Goal: Task Accomplishment & Management: Use online tool/utility

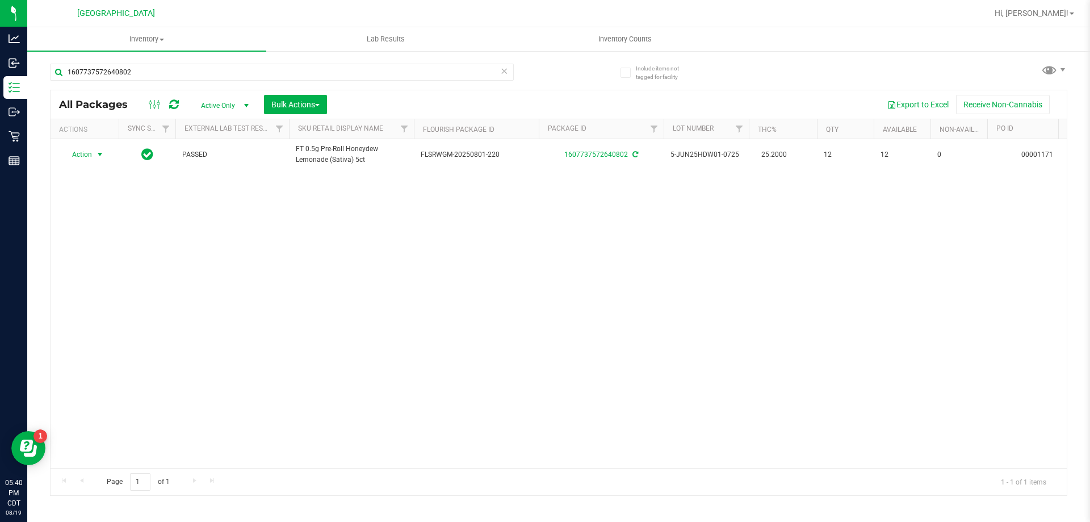
click at [506, 70] on icon at bounding box center [504, 71] width 8 height 14
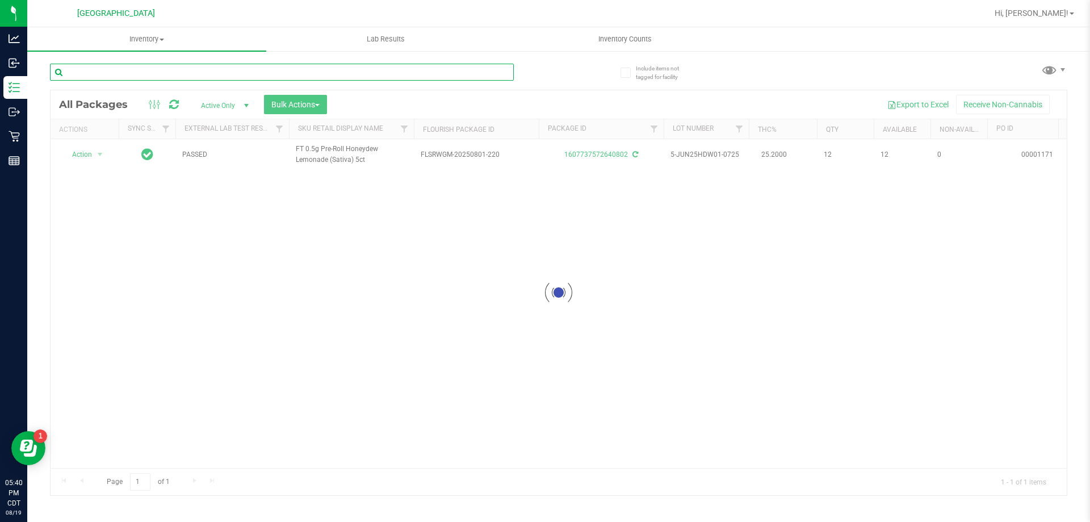
click at [495, 72] on input "text" at bounding box center [282, 72] width 464 height 17
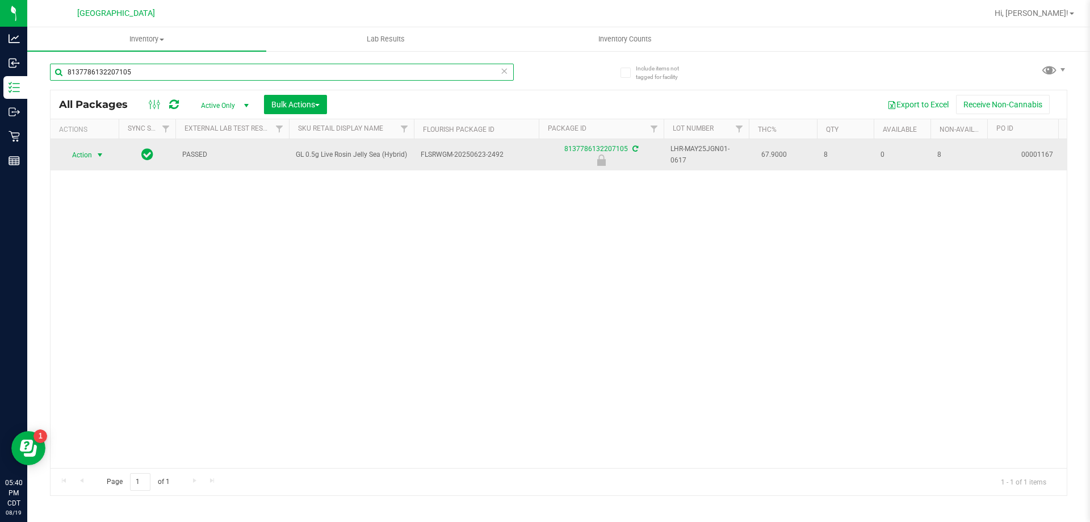
type input "8137786132207105"
click at [101, 160] on span "select" at bounding box center [100, 155] width 14 height 16
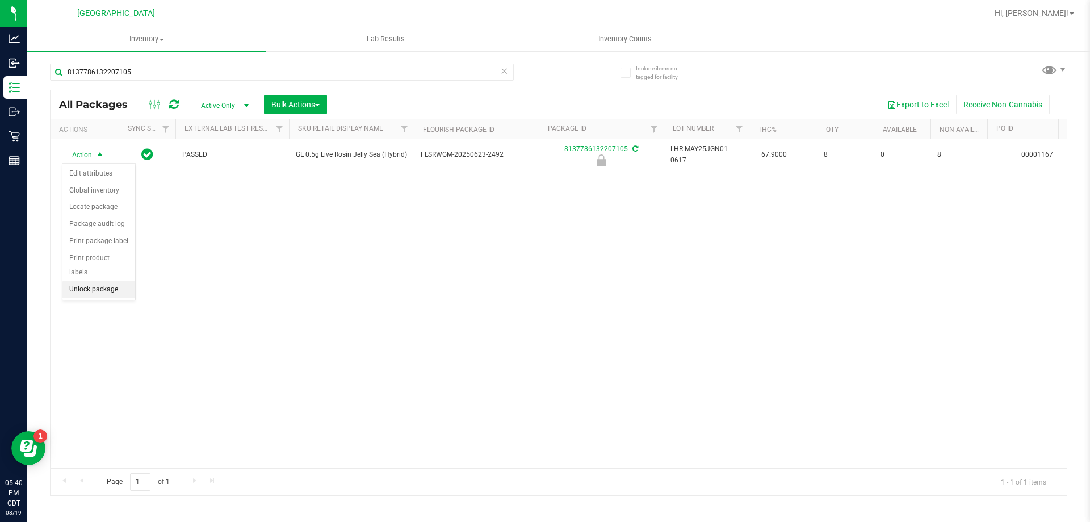
click at [123, 281] on li "Unlock package" at bounding box center [98, 289] width 73 height 17
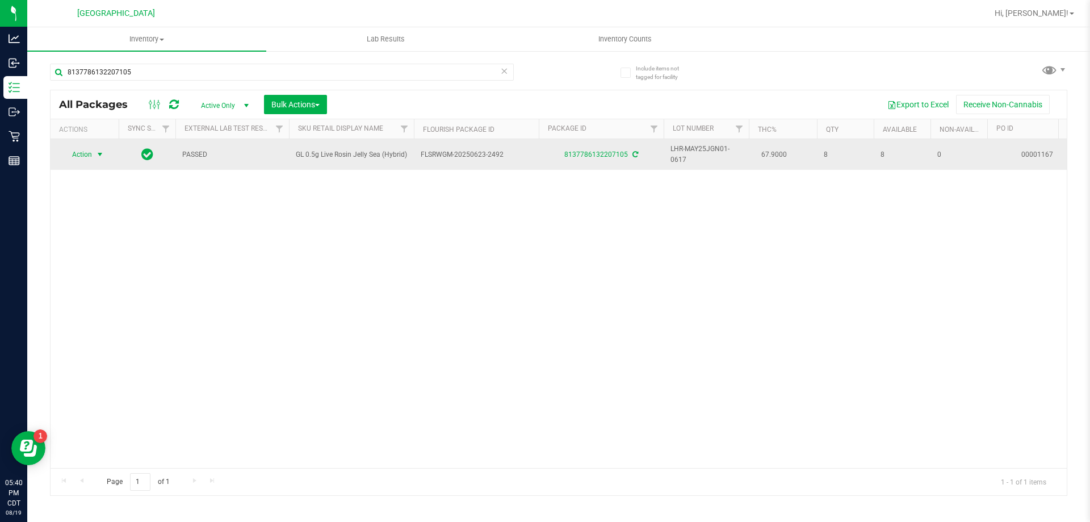
click at [73, 152] on span "Action" at bounding box center [77, 154] width 31 height 16
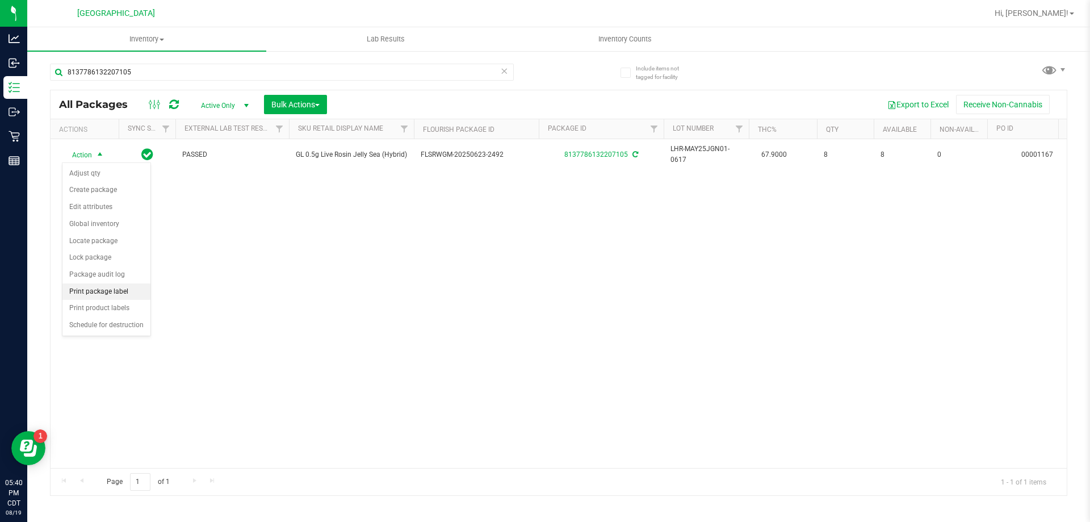
click at [115, 297] on li "Print package label" at bounding box center [106, 291] width 88 height 17
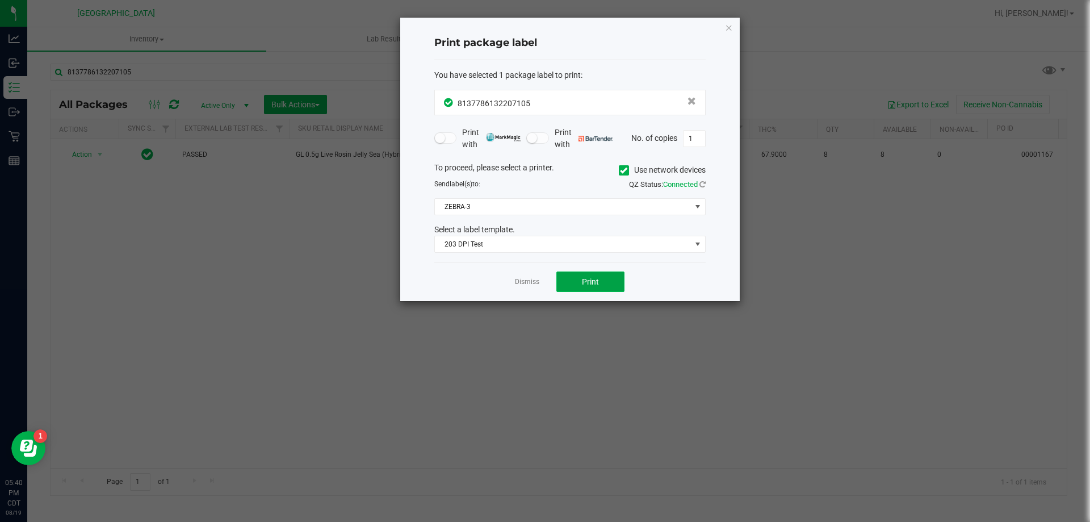
click at [582, 285] on span "Print" at bounding box center [590, 281] width 17 height 9
click at [618, 284] on button "Print" at bounding box center [590, 281] width 68 height 20
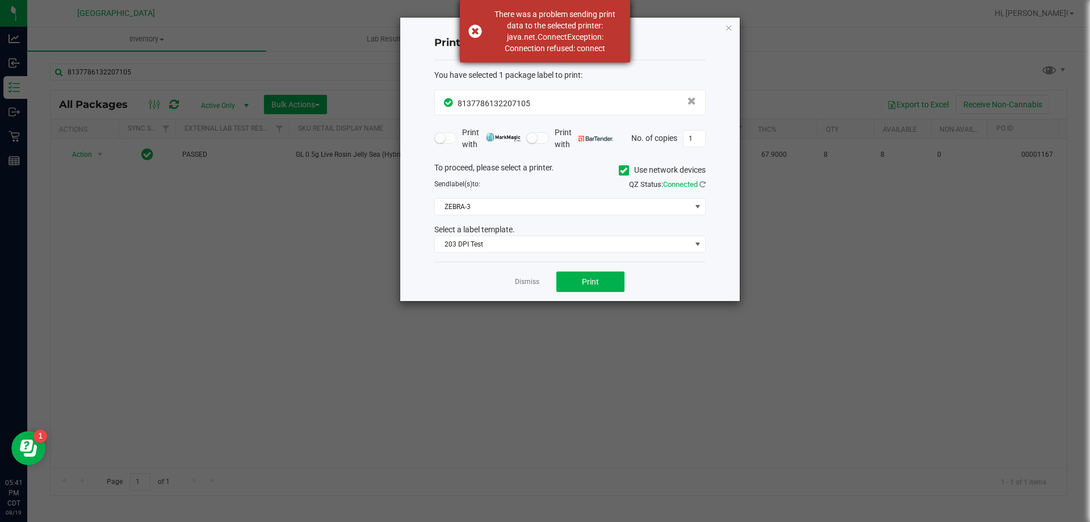
click at [472, 30] on div "There was a problem sending print data to the selected printer: java.net.Connec…" at bounding box center [545, 31] width 170 height 62
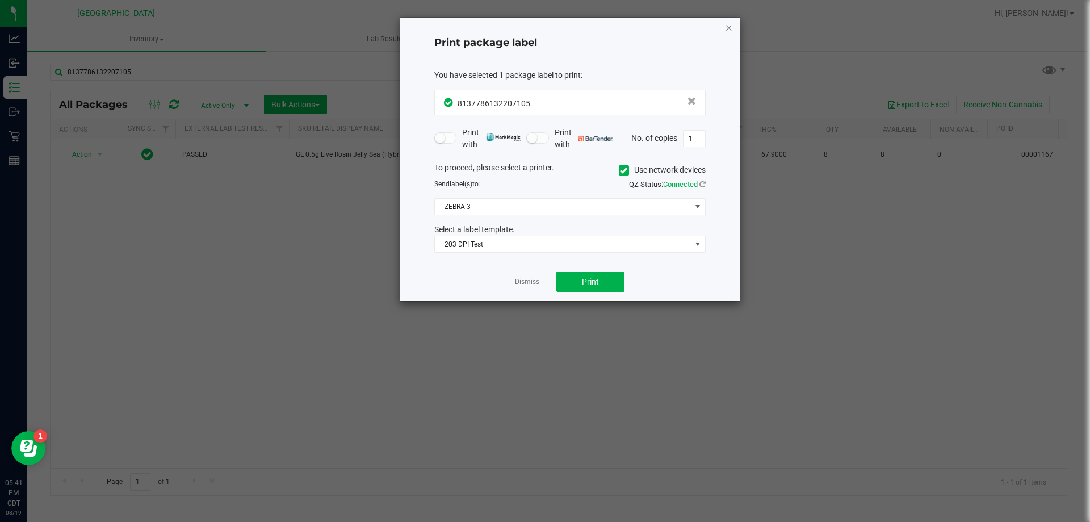
click at [730, 24] on icon "button" at bounding box center [729, 27] width 8 height 14
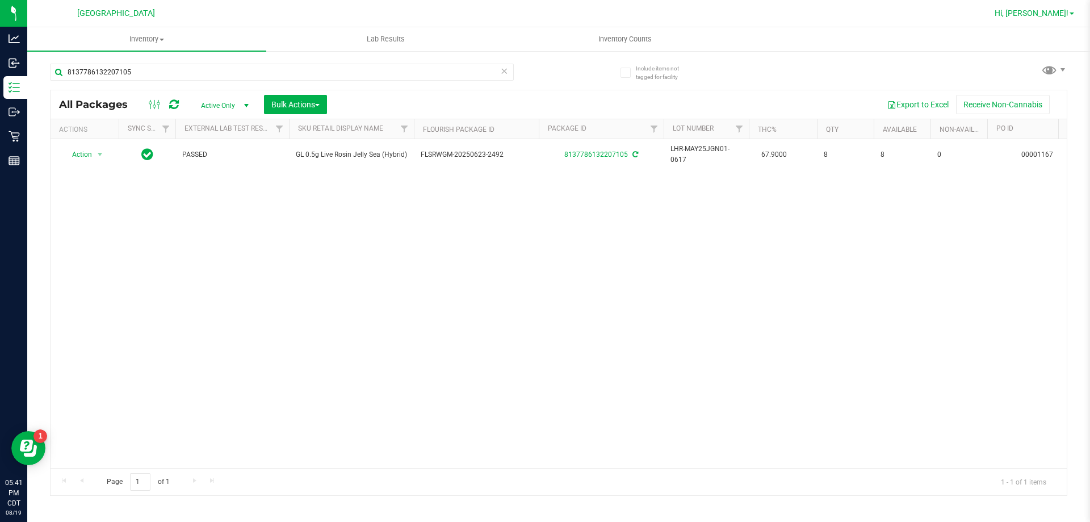
click at [1047, 17] on span "Hi, [PERSON_NAME]!" at bounding box center [1031, 13] width 74 height 9
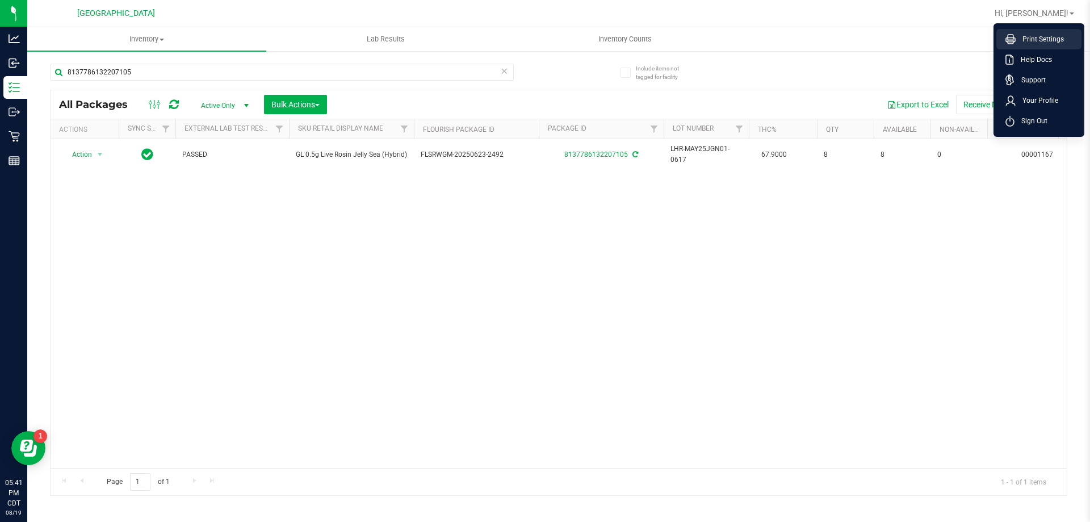
click at [1045, 40] on span "Print Settings" at bounding box center [1039, 38] width 48 height 11
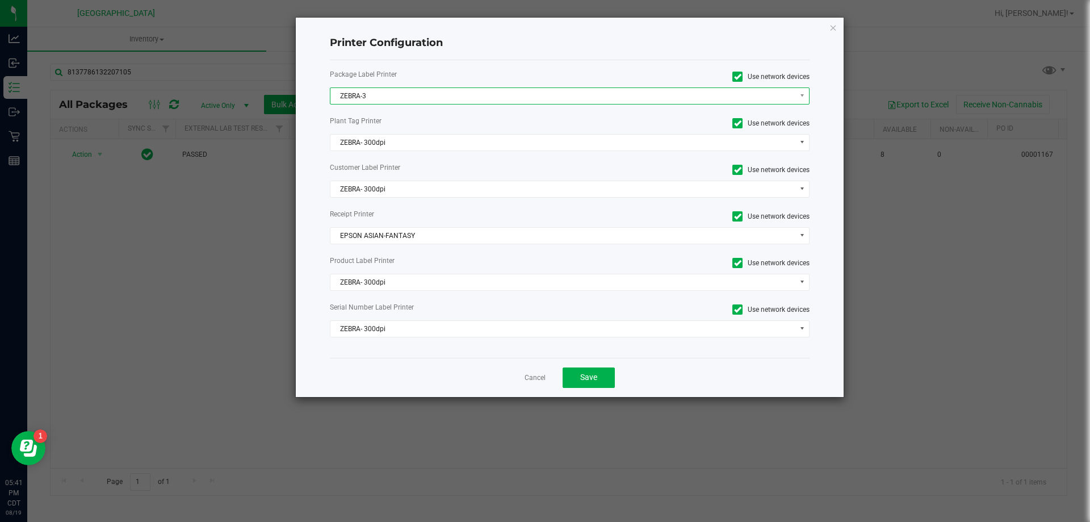
click at [401, 95] on span "ZEBRA-3" at bounding box center [562, 96] width 465 height 16
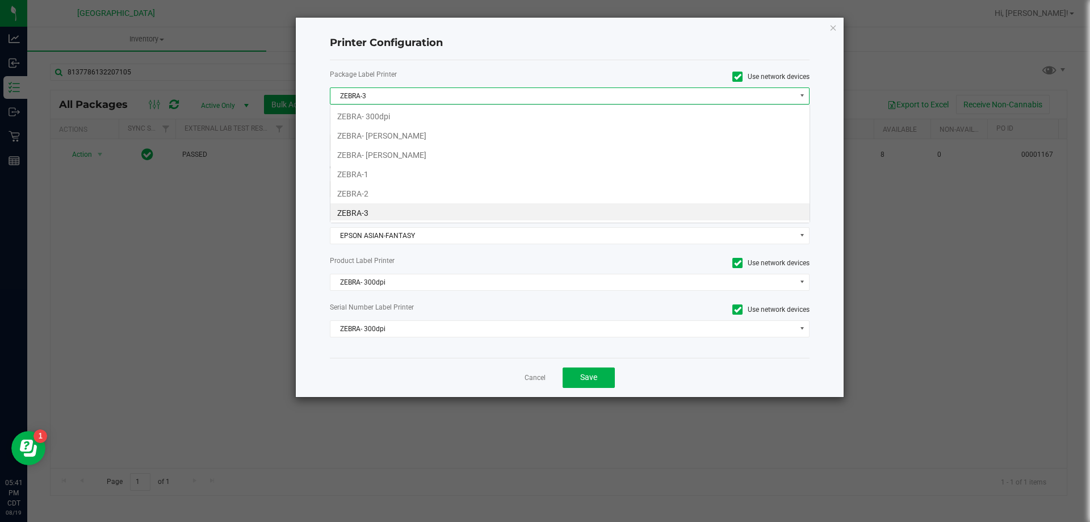
scroll to position [17, 480]
click at [383, 206] on li "ZEBRA-3" at bounding box center [569, 210] width 479 height 19
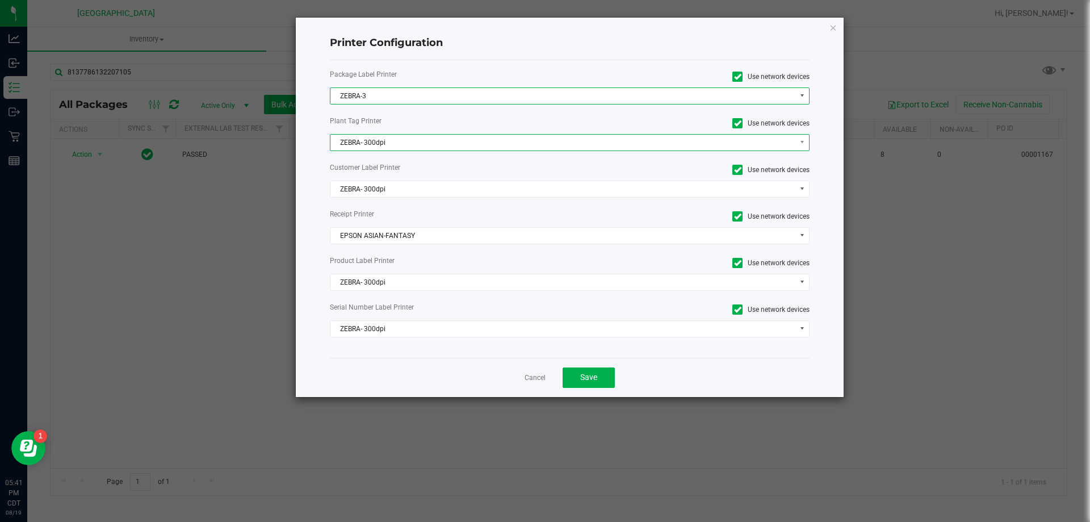
click at [414, 142] on span "ZEBRA- 300dpi" at bounding box center [562, 143] width 465 height 16
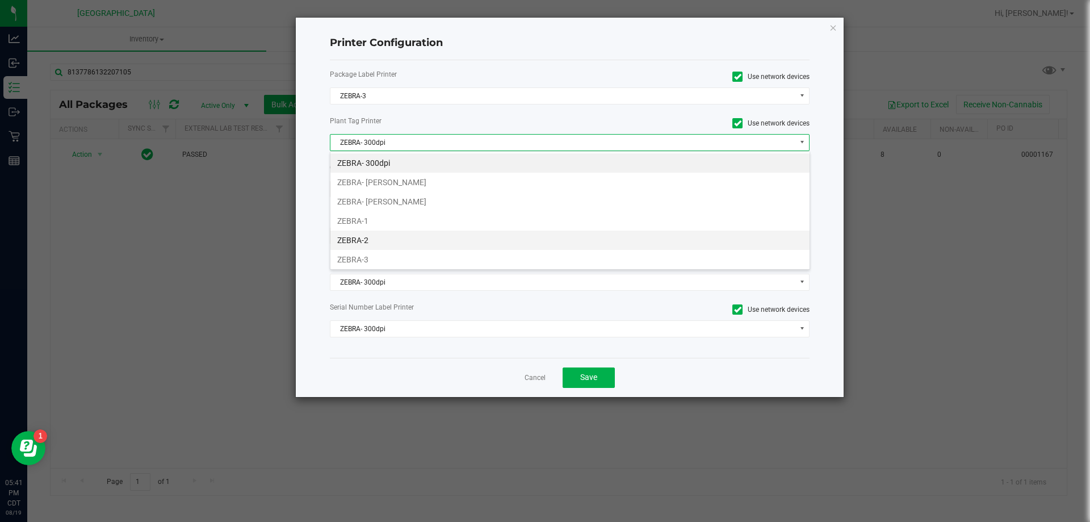
click at [377, 249] on li "ZEBRA-2" at bounding box center [569, 239] width 479 height 19
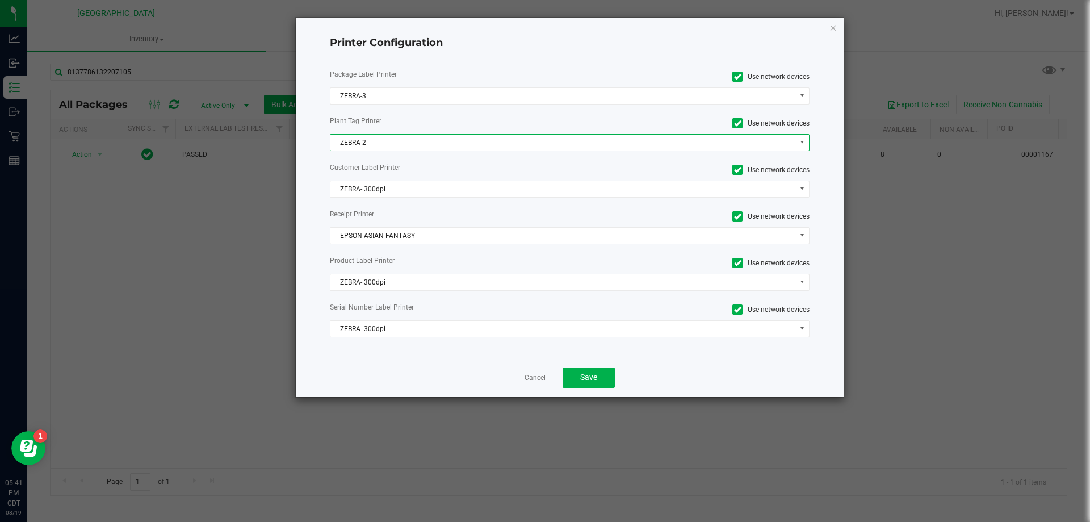
click at [431, 138] on span "ZEBRA-2" at bounding box center [562, 143] width 465 height 16
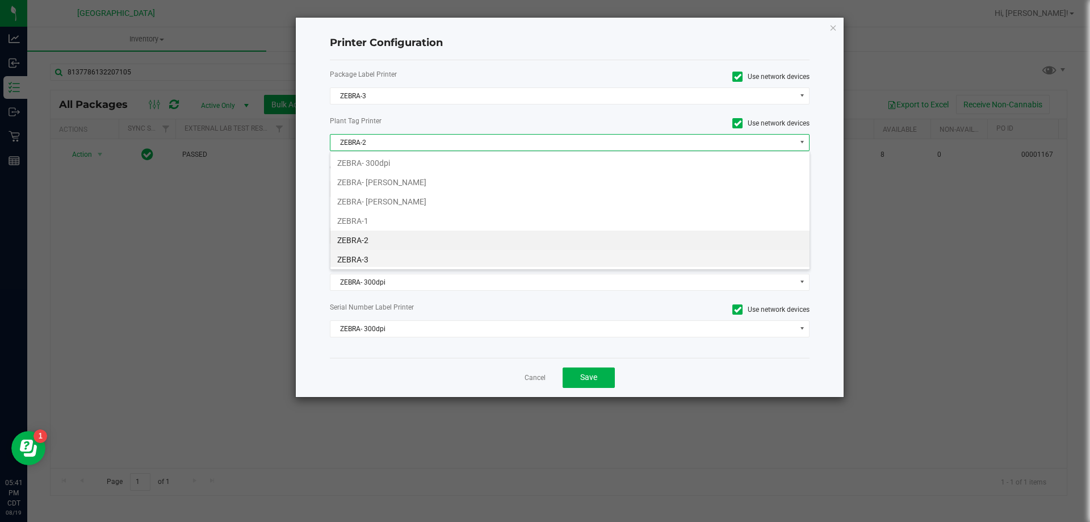
click at [370, 255] on li "ZEBRA-3" at bounding box center [569, 259] width 479 height 19
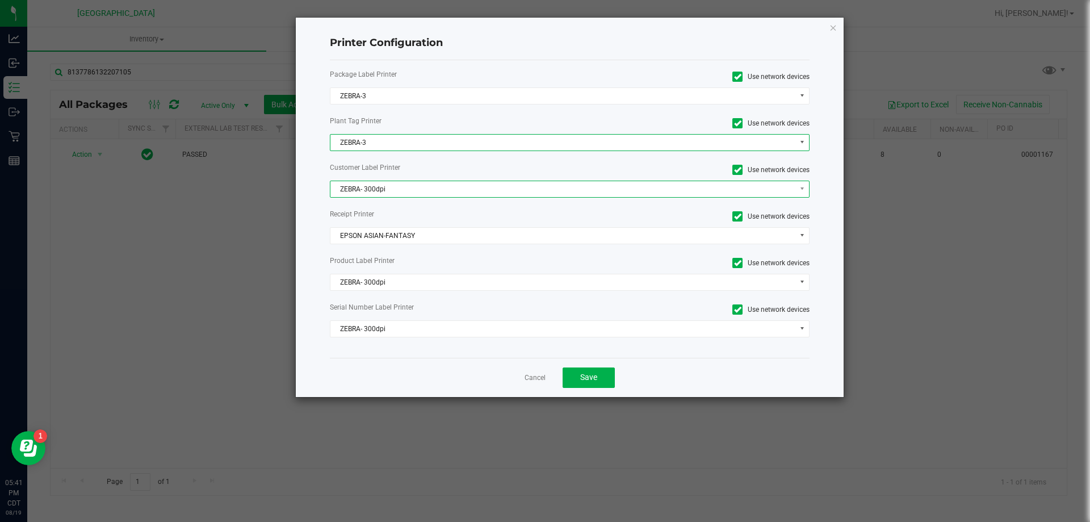
click at [384, 191] on span "ZEBRA- 300dpi" at bounding box center [562, 189] width 465 height 16
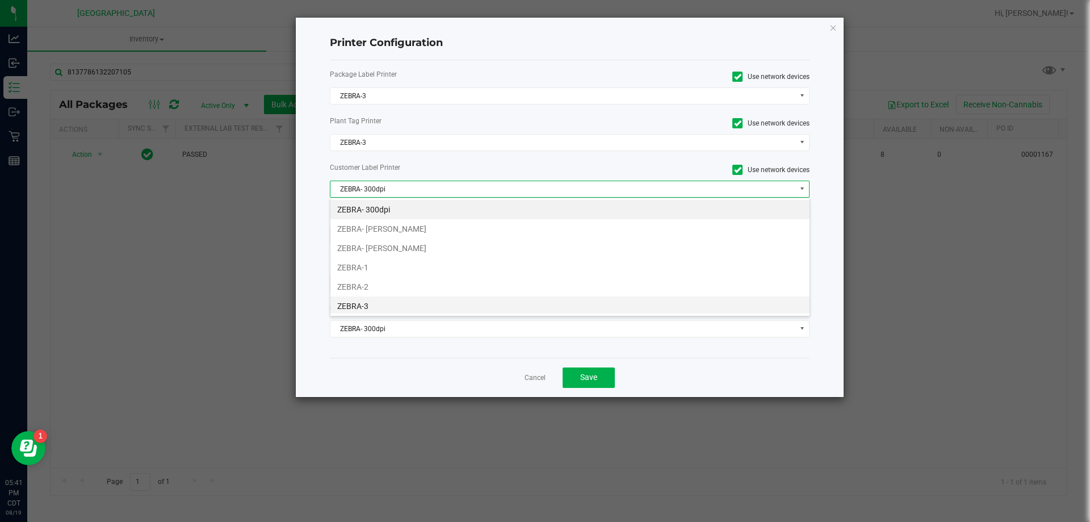
click at [373, 312] on li "ZEBRA-3" at bounding box center [569, 305] width 479 height 19
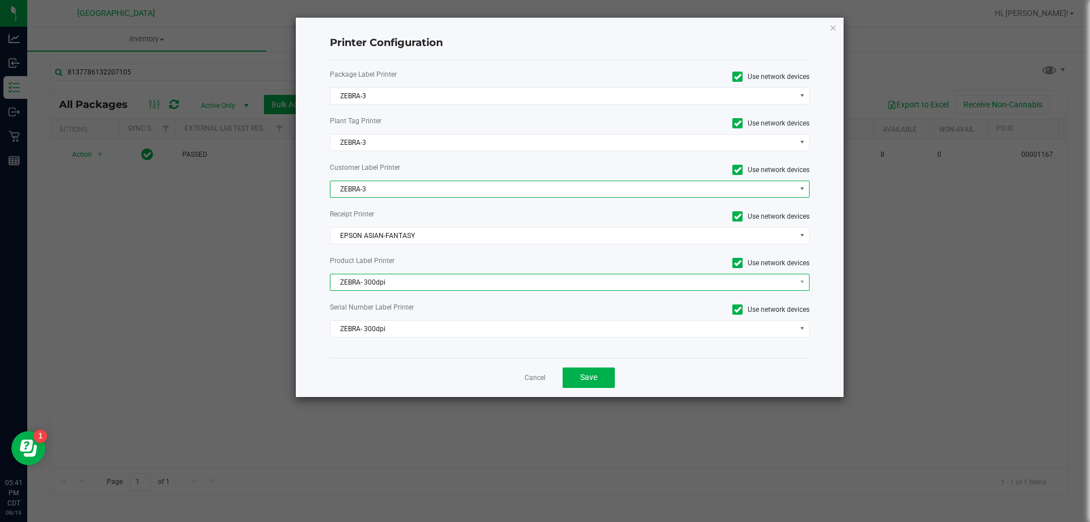
click at [407, 289] on span "ZEBRA- 300dpi" at bounding box center [562, 282] width 465 height 16
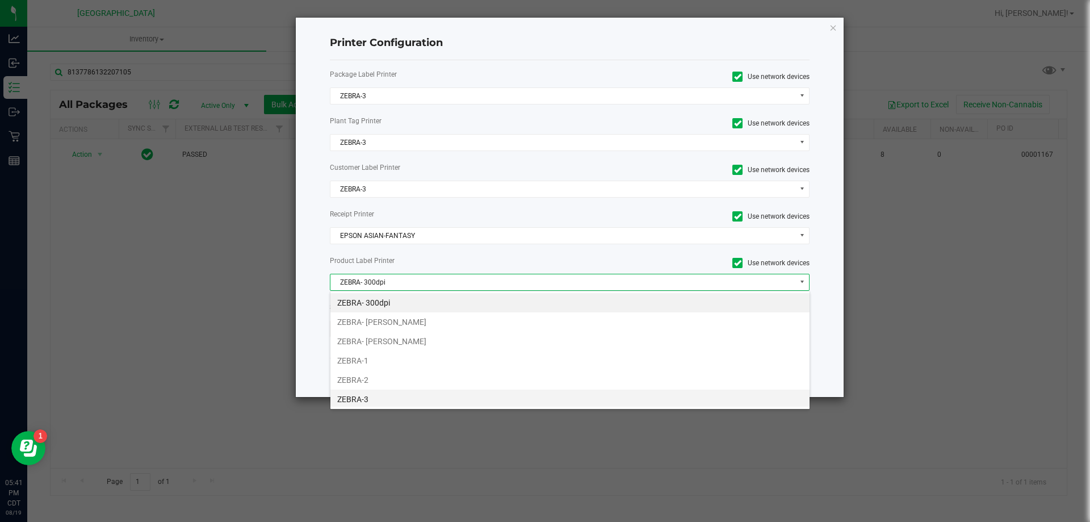
click at [376, 400] on li "ZEBRA-3" at bounding box center [569, 398] width 479 height 19
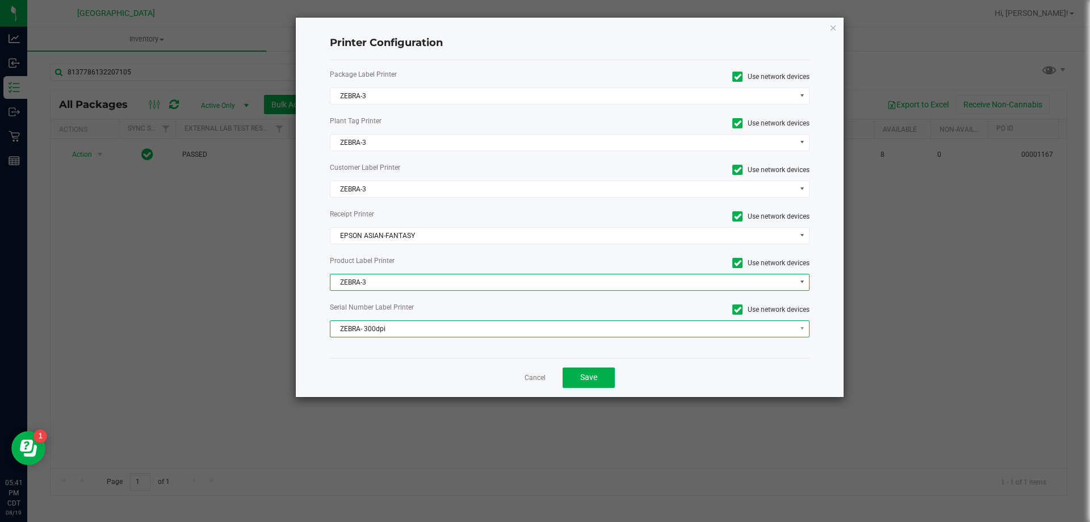
click at [407, 330] on span "ZEBRA- 300dpi" at bounding box center [562, 329] width 465 height 16
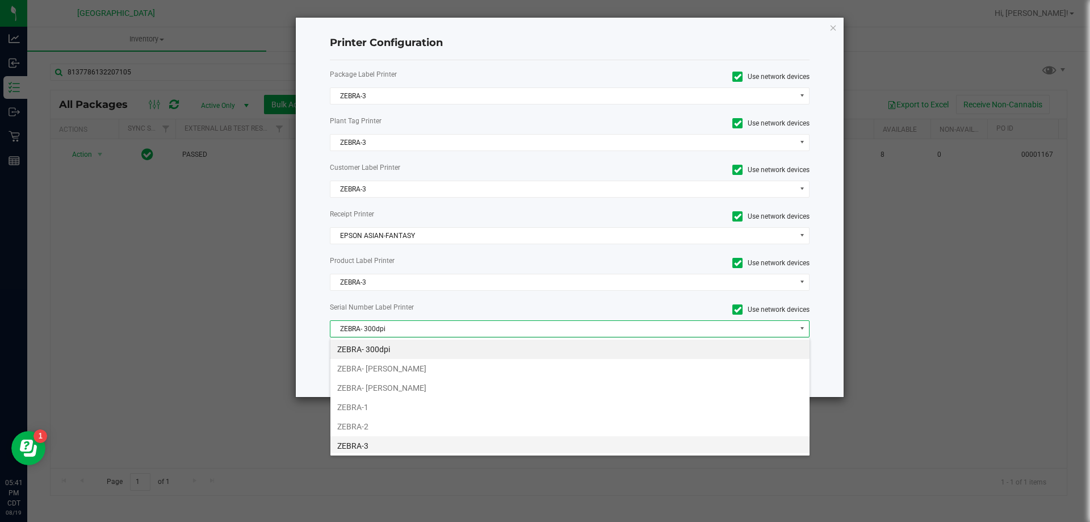
click at [352, 446] on li "ZEBRA-3" at bounding box center [569, 445] width 479 height 19
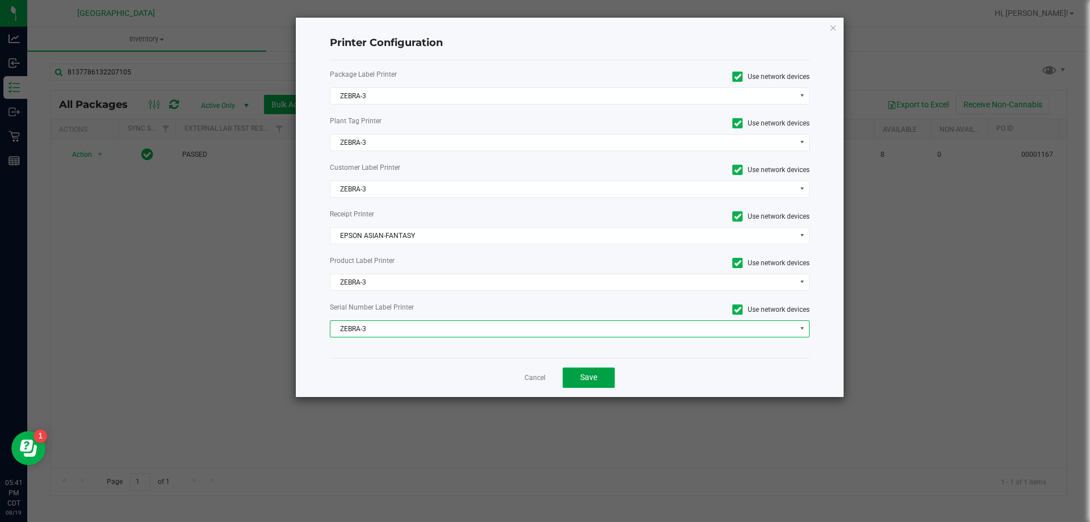
click at [582, 373] on span "Save" at bounding box center [588, 376] width 17 height 9
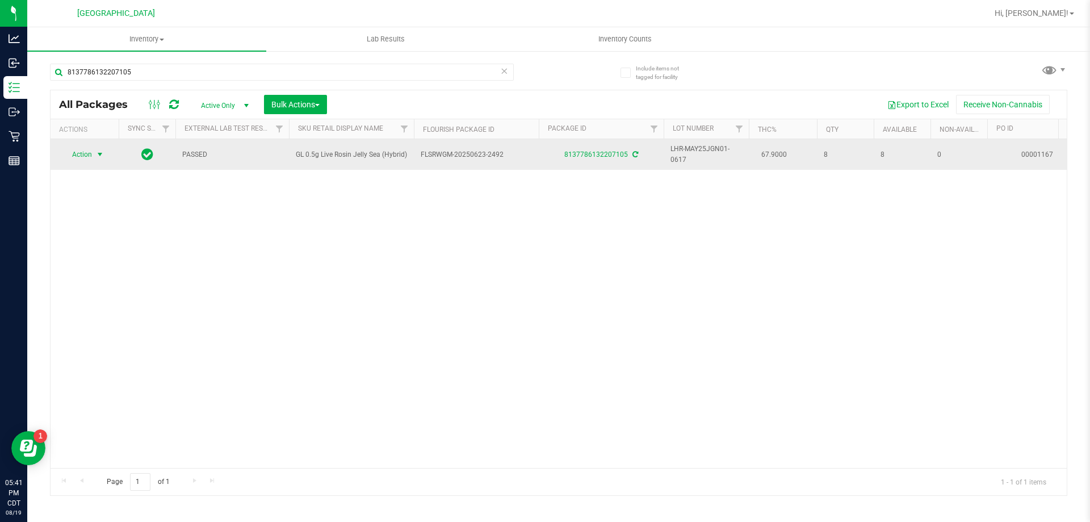
click at [97, 152] on span "select" at bounding box center [99, 154] width 9 height 9
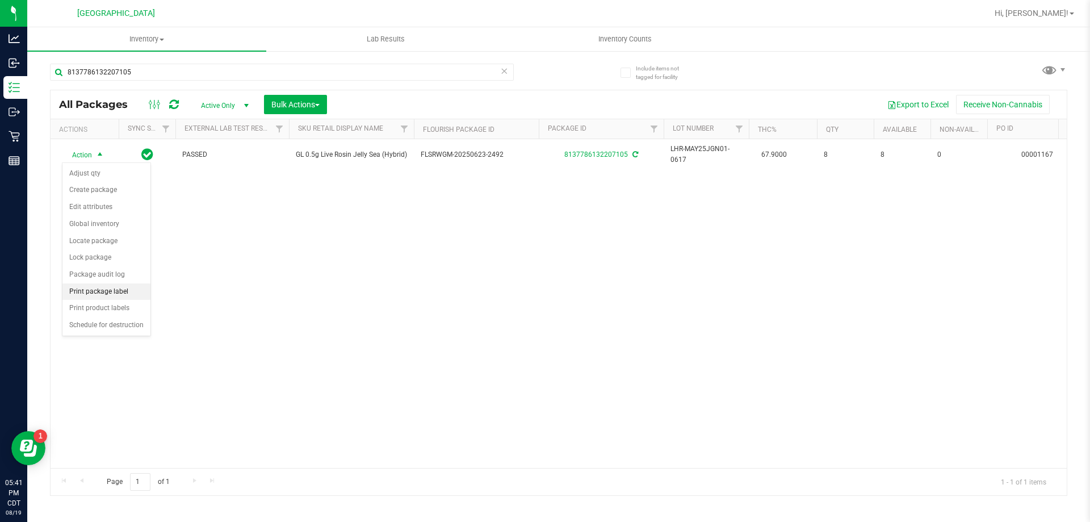
click at [107, 293] on li "Print package label" at bounding box center [106, 291] width 88 height 17
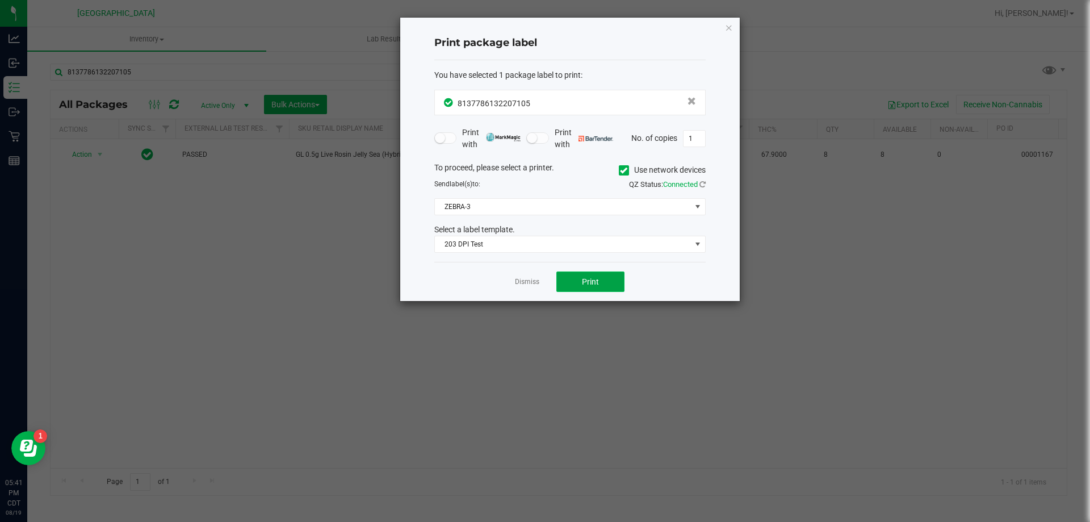
click at [587, 281] on span "Print" at bounding box center [590, 281] width 17 height 9
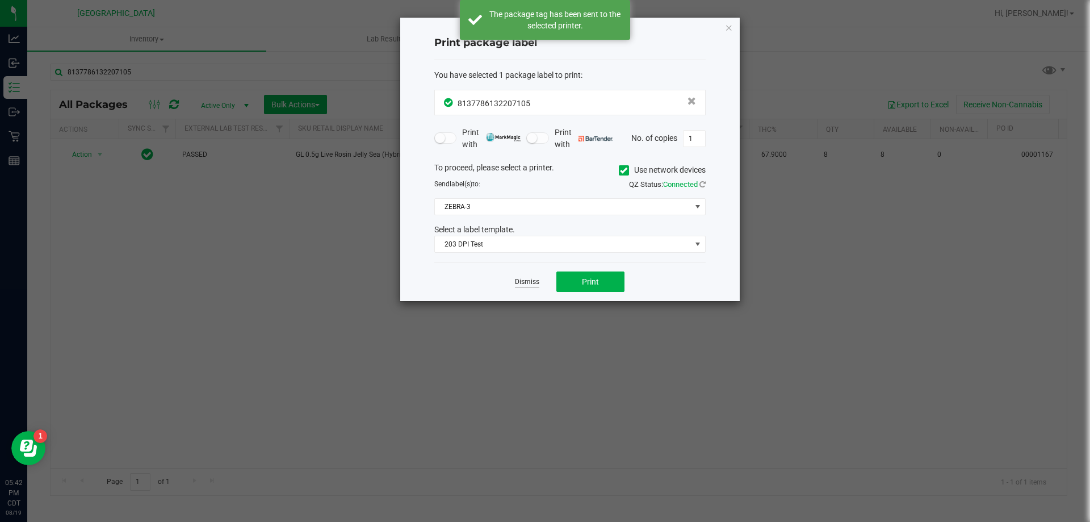
click at [532, 278] on link "Dismiss" at bounding box center [527, 282] width 24 height 10
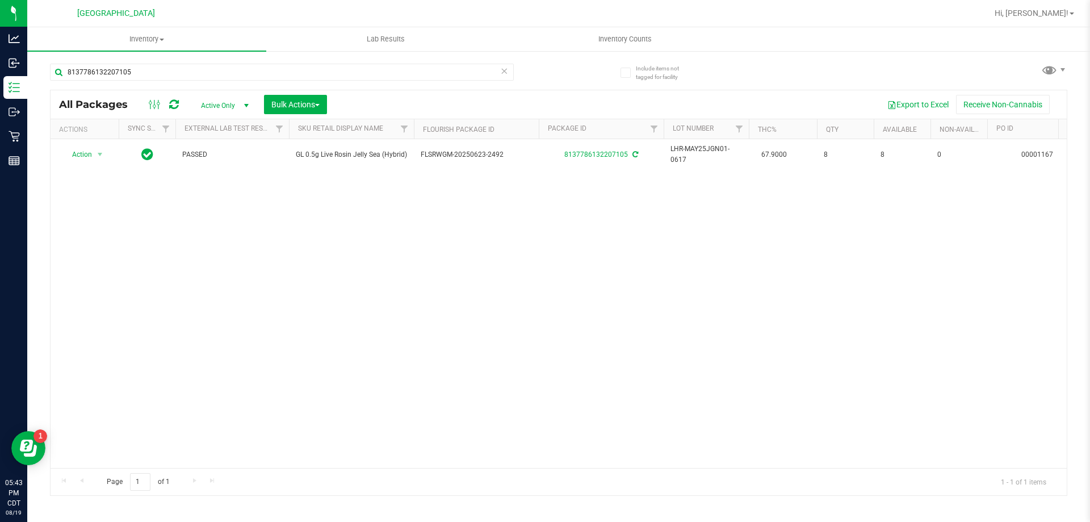
click at [503, 75] on icon at bounding box center [504, 71] width 8 height 14
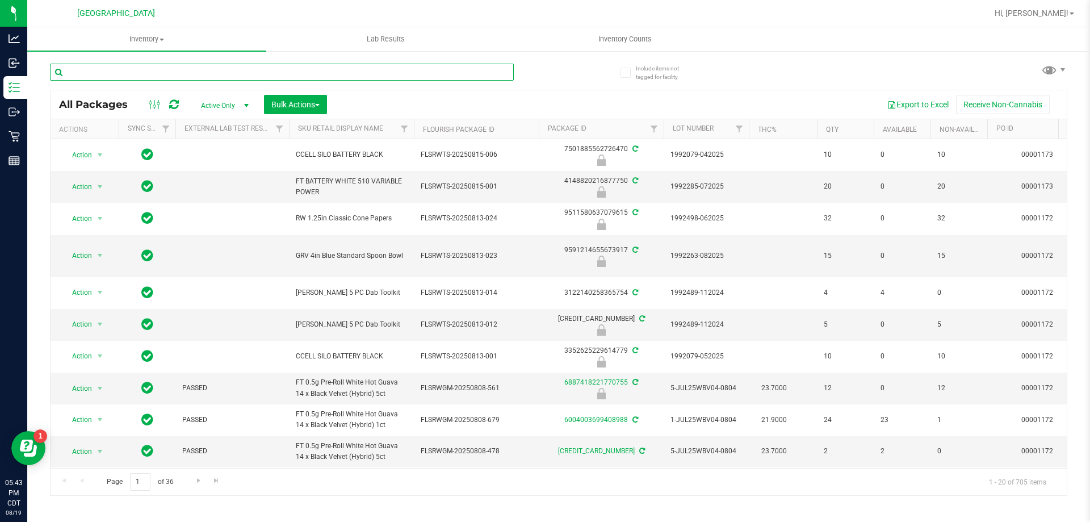
click at [503, 75] on input "text" at bounding box center [282, 72] width 464 height 17
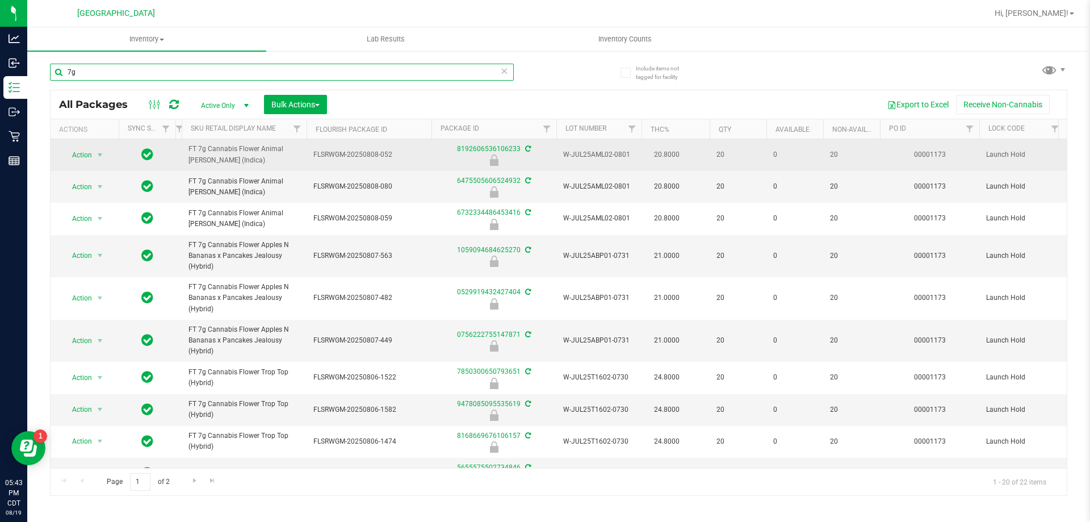
drag, startPoint x: 288, startPoint y: 129, endPoint x: 147, endPoint y: 145, distance: 142.1
click at [155, 143] on div "All Packages Active Only Active Only Lab Samples Locked All External Internal B…" at bounding box center [558, 293] width 1017 height 406
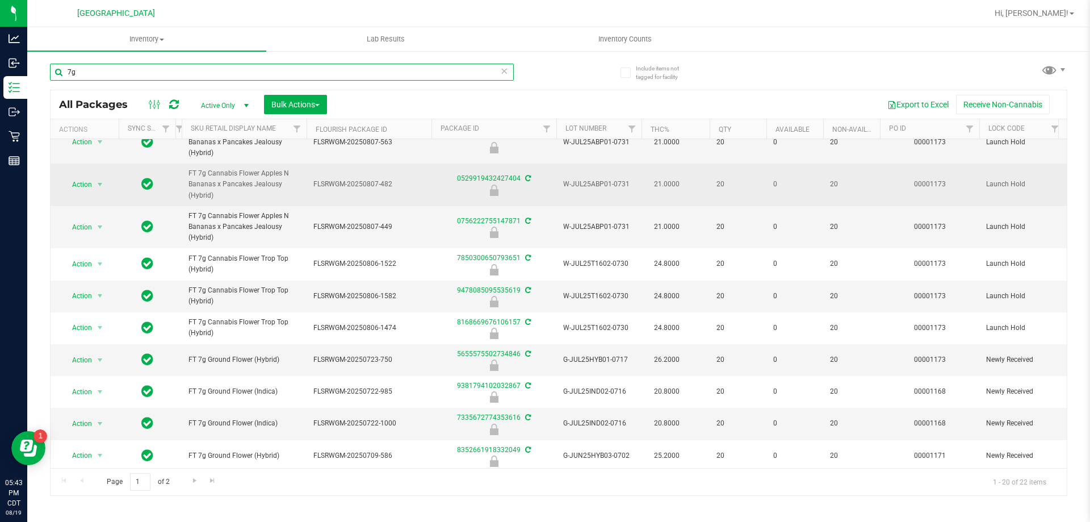
scroll to position [170, 0]
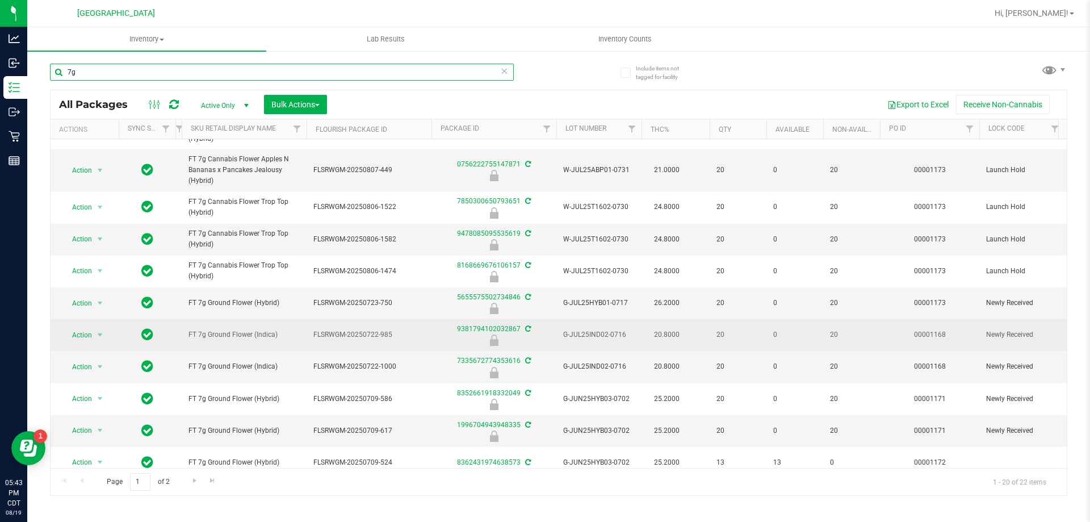
type input "7g"
drag, startPoint x: 281, startPoint y: 334, endPoint x: 175, endPoint y: 329, distance: 105.7
click at [175, 329] on tr "Action Action Edit attributes Global inventory Locate package Package audit log…" at bounding box center [1085, 335] width 2069 height 32
copy tr "PASSED FT 7g Ground Flower (Indica)"
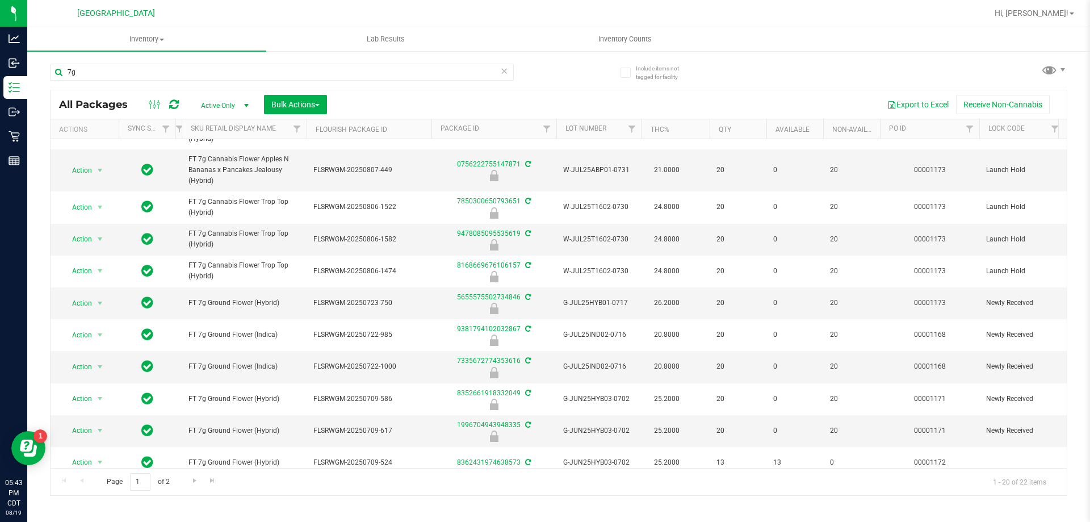
click at [502, 73] on icon at bounding box center [504, 71] width 8 height 14
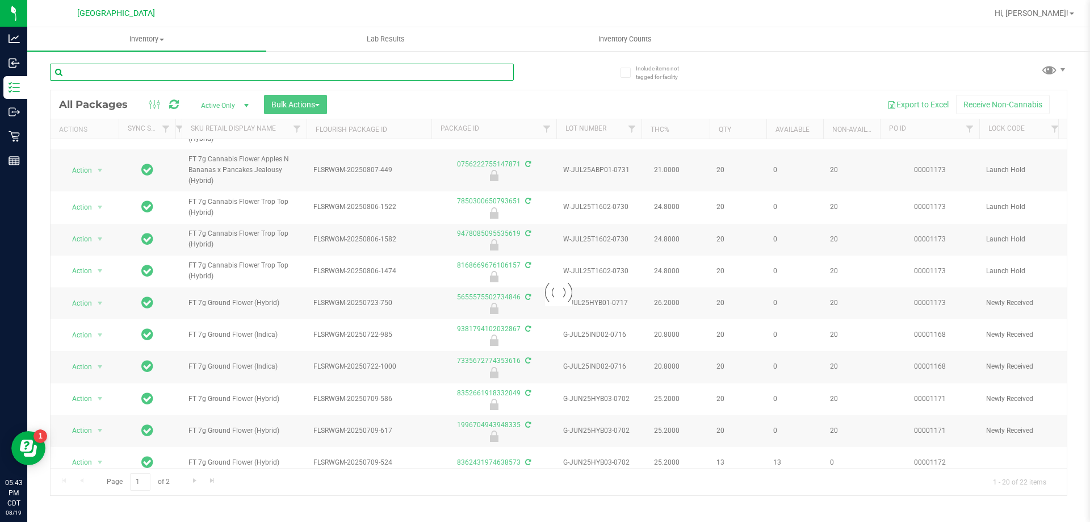
click at [494, 72] on input "text" at bounding box center [282, 72] width 464 height 17
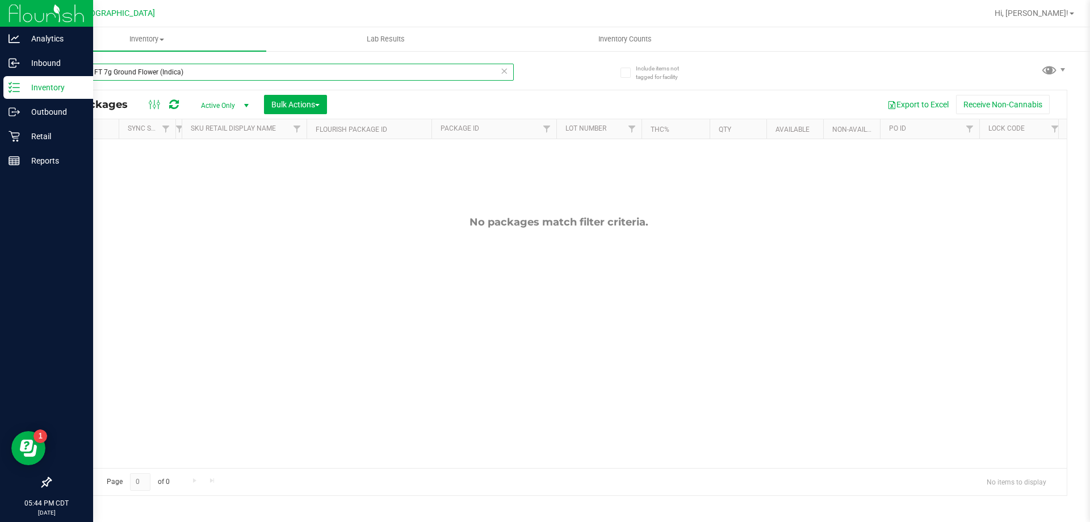
drag, startPoint x: 102, startPoint y: 73, endPoint x: 0, endPoint y: 100, distance: 105.0
click at [0, 100] on div "Analytics Inbound Inventory Outbound Retail Reports 05:44 PM CDT 08/19/2025 08/…" at bounding box center [545, 261] width 1090 height 522
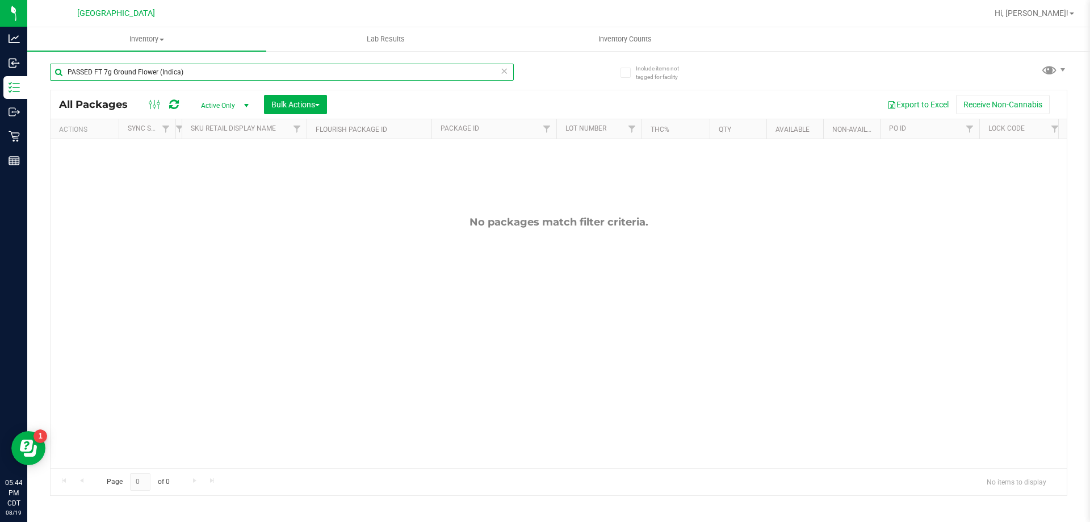
click at [100, 73] on input "PASSED FT 7g Ground Flower (Indica)" at bounding box center [282, 72] width 464 height 17
click at [98, 73] on input "PASSED FT 7g Ground Flower (Indica)" at bounding box center [282, 72] width 464 height 17
click at [95, 72] on input "PASSED FT 7g Ground Flower (Indica)" at bounding box center [282, 72] width 464 height 17
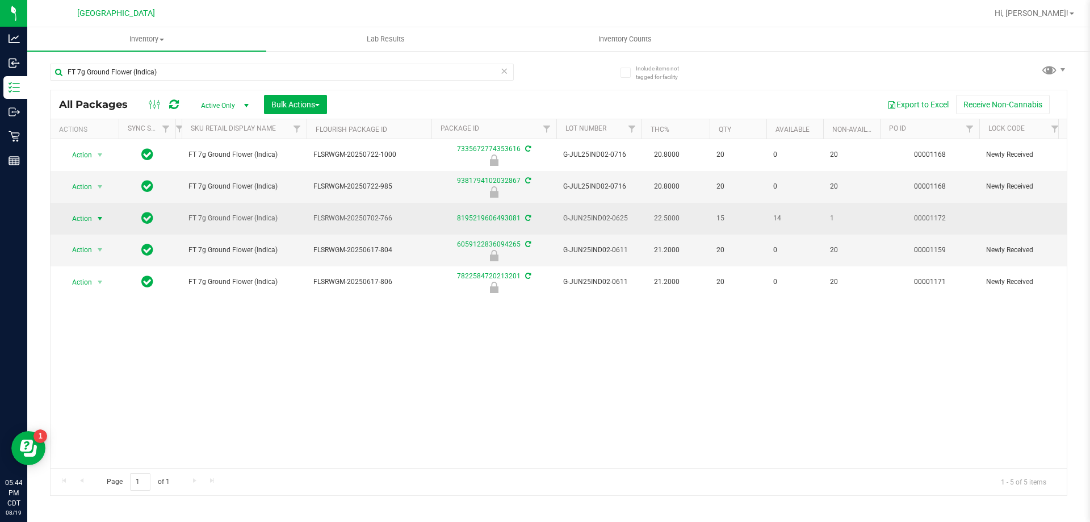
click at [79, 219] on span "Action" at bounding box center [77, 219] width 31 height 16
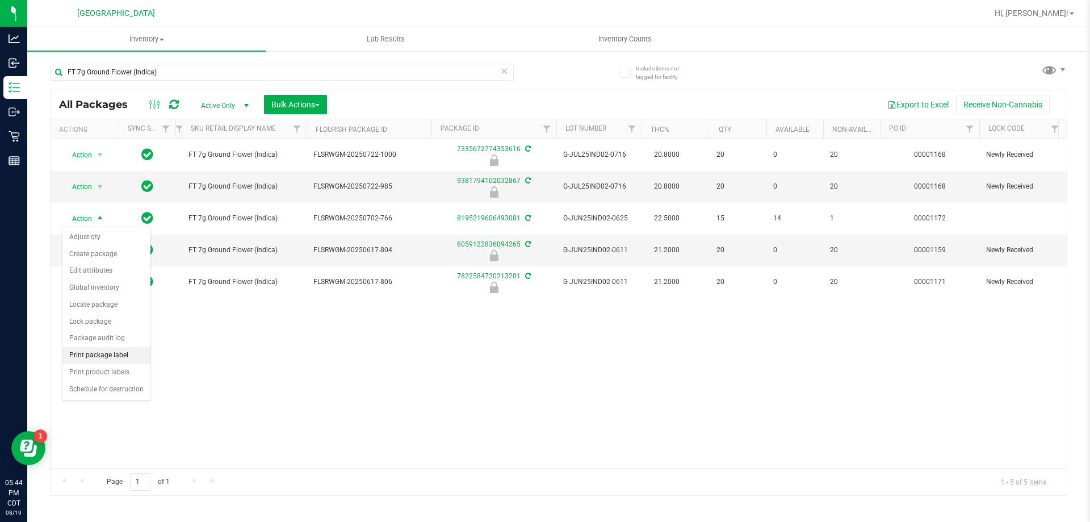
click at [116, 352] on li "Print package label" at bounding box center [106, 355] width 88 height 17
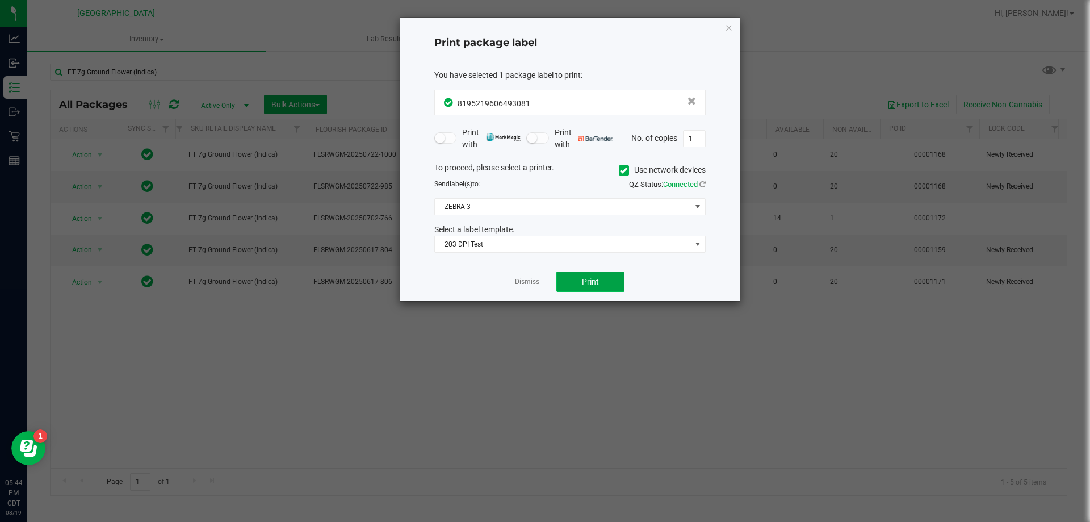
click at [599, 285] on button "Print" at bounding box center [590, 281] width 68 height 20
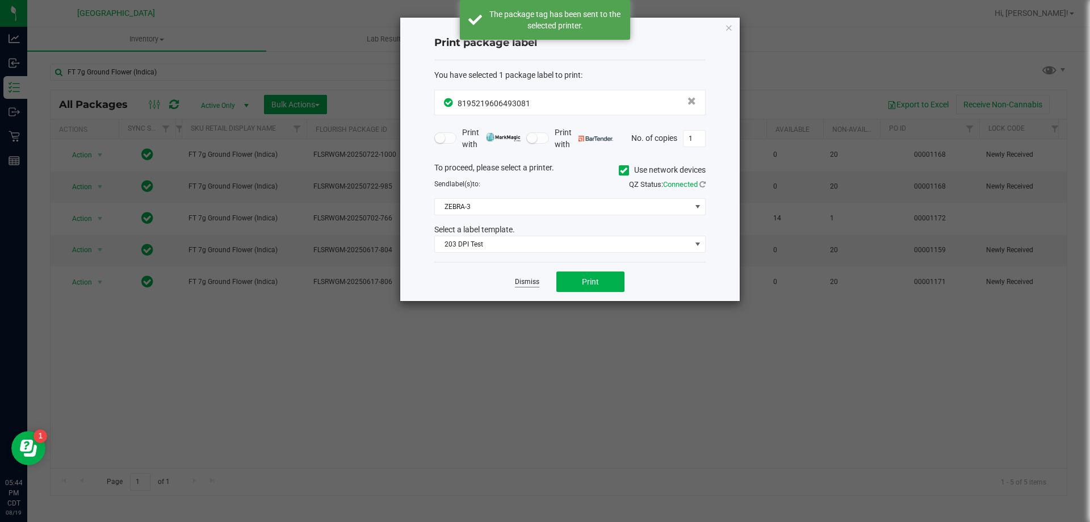
click at [531, 280] on link "Dismiss" at bounding box center [527, 282] width 24 height 10
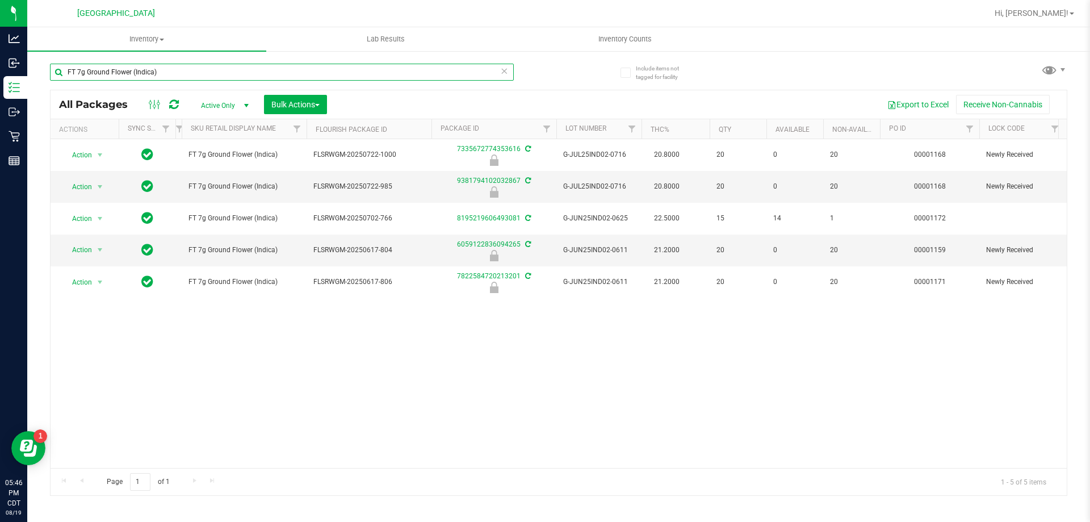
drag, startPoint x: 329, startPoint y: 73, endPoint x: 68, endPoint y: 102, distance: 263.2
click at [68, 102] on div "FT 7g Ground Flower (Indica) All Packages Active Only Active Only Lab Samples L…" at bounding box center [558, 274] width 1017 height 443
type input "srz"
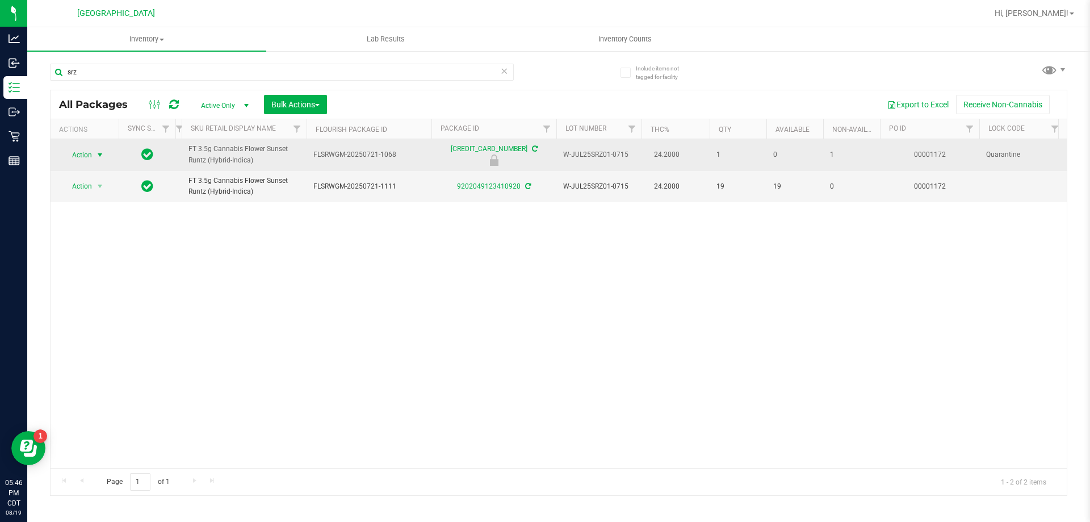
click at [81, 150] on span "Action" at bounding box center [77, 155] width 31 height 16
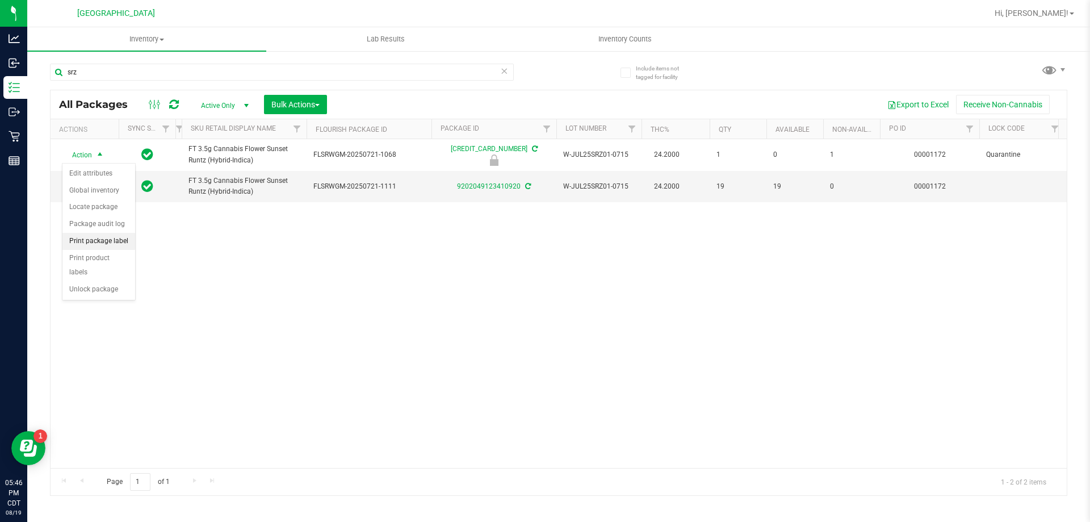
click at [119, 236] on li "Print package label" at bounding box center [98, 241] width 73 height 17
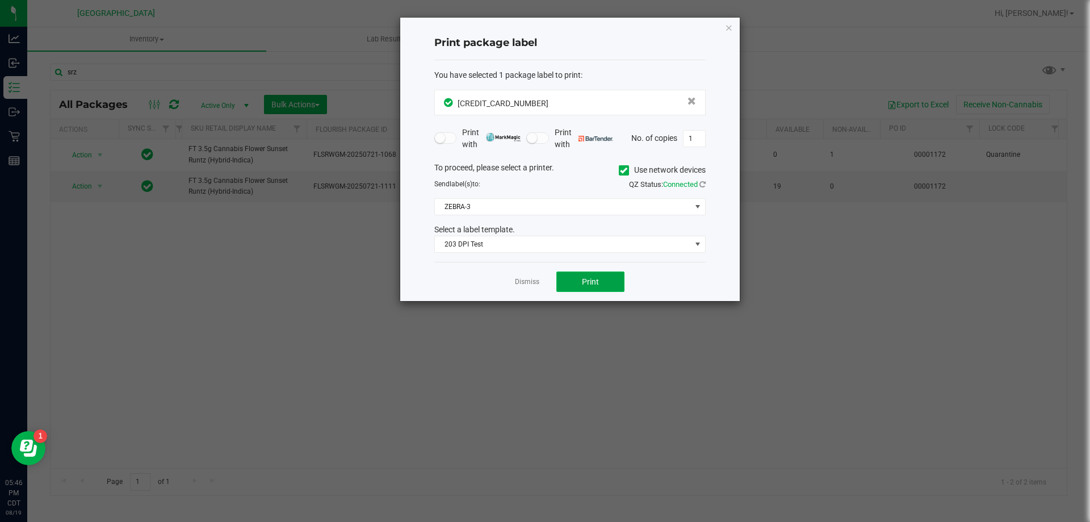
click at [574, 274] on button "Print" at bounding box center [590, 281] width 68 height 20
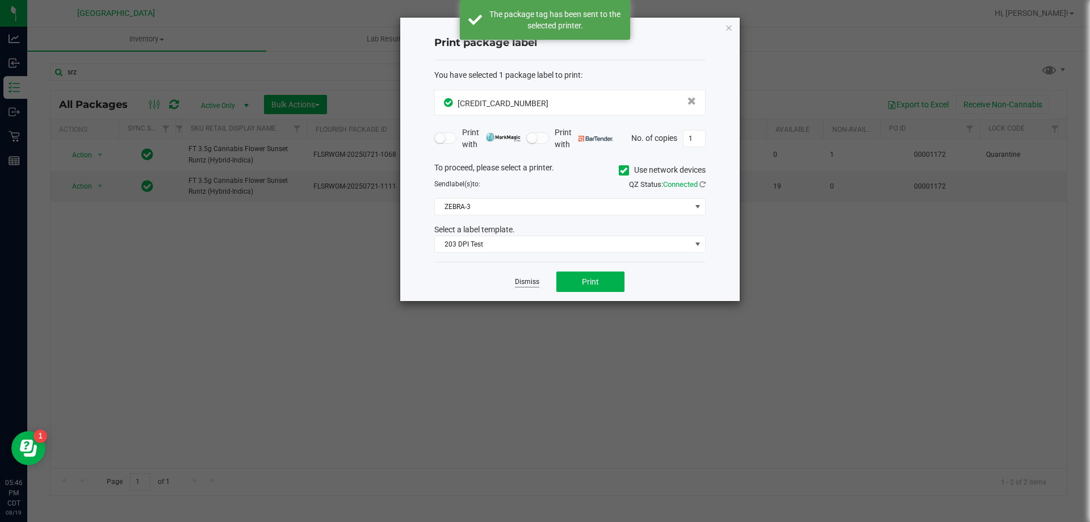
click at [531, 282] on link "Dismiss" at bounding box center [527, 282] width 24 height 10
